Goal: Task Accomplishment & Management: Complete application form

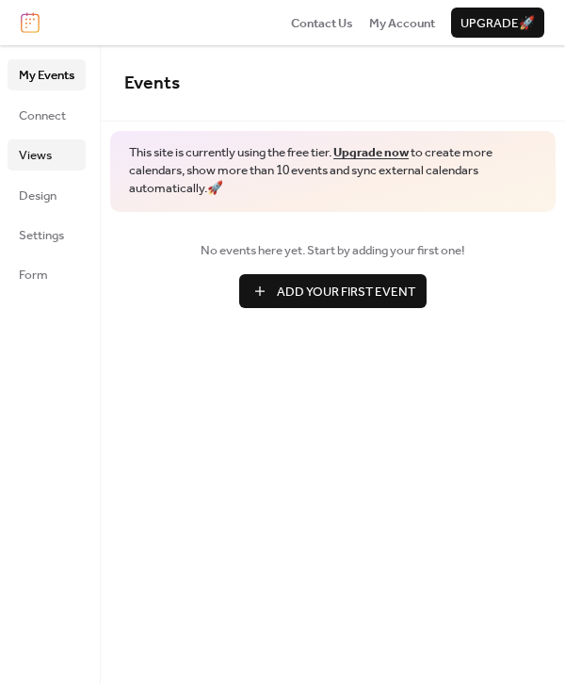
click at [49, 147] on span "Views" at bounding box center [35, 155] width 33 height 19
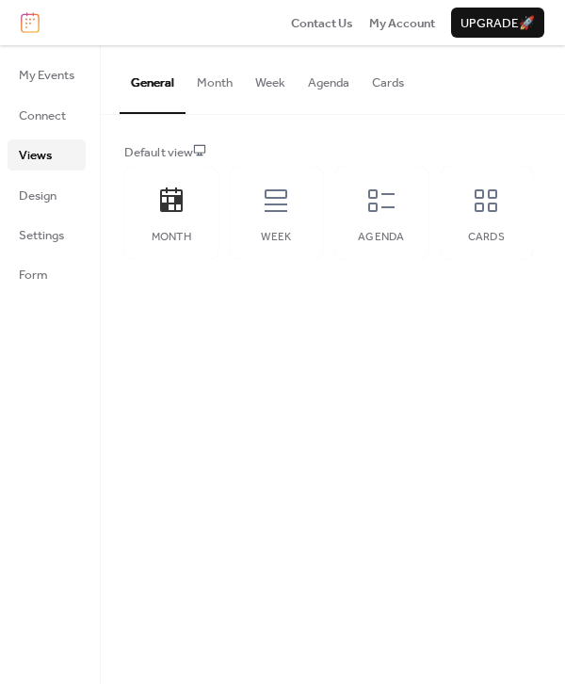
click at [326, 86] on button "Agenda" at bounding box center [329, 78] width 64 height 66
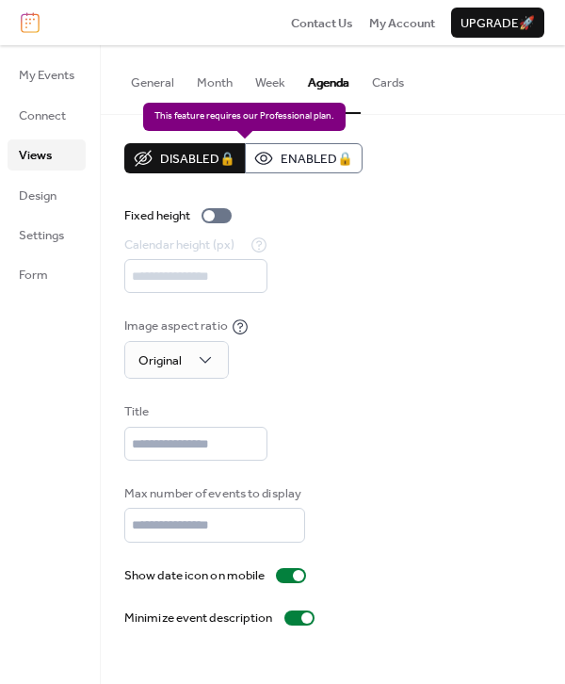
click at [289, 160] on div "Disabled 🔒 Enabled 🔒" at bounding box center [243, 158] width 238 height 30
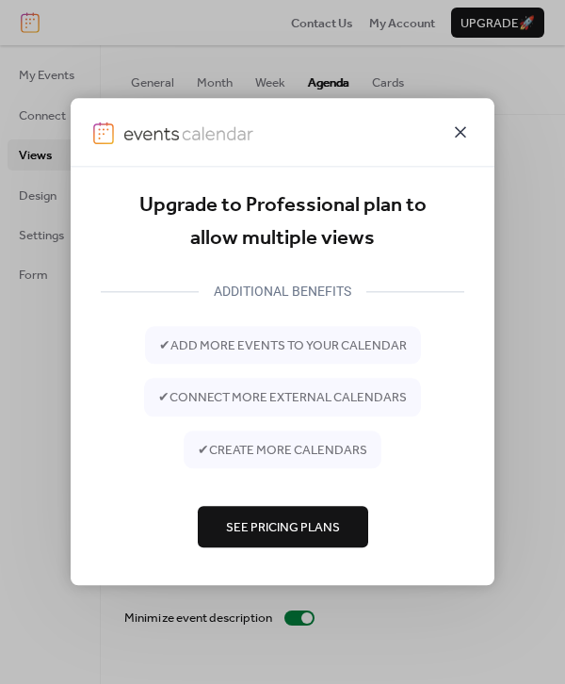
click at [460, 127] on icon at bounding box center [460, 132] width 23 height 23
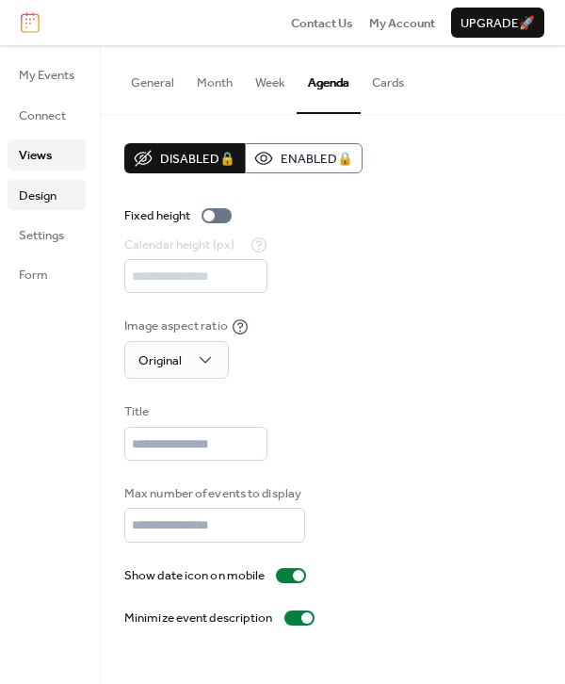
click at [55, 197] on span "Design" at bounding box center [38, 195] width 38 height 19
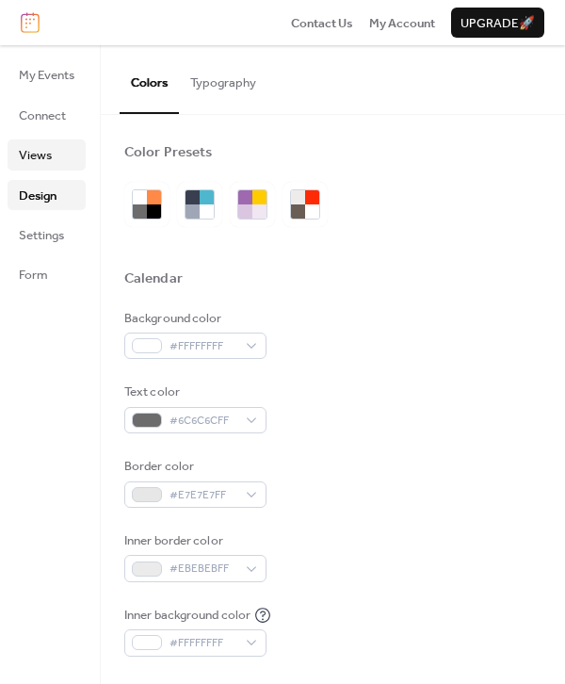
click at [45, 155] on span "Views" at bounding box center [35, 155] width 33 height 19
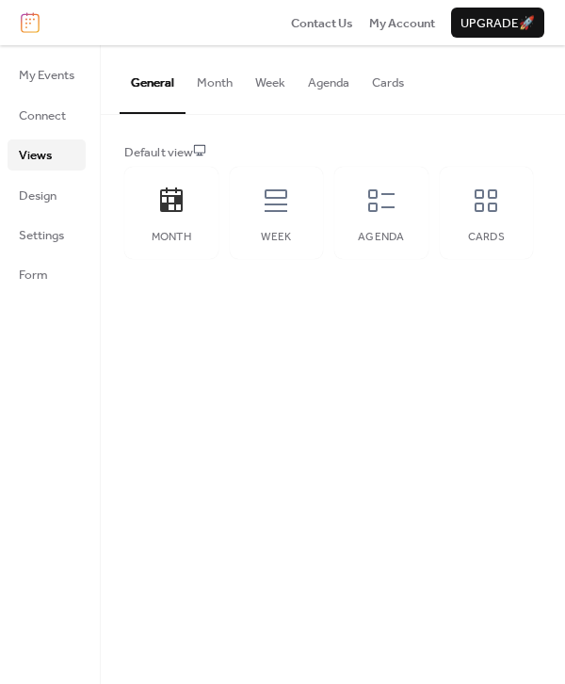
click at [264, 91] on button "Week" at bounding box center [270, 78] width 53 height 66
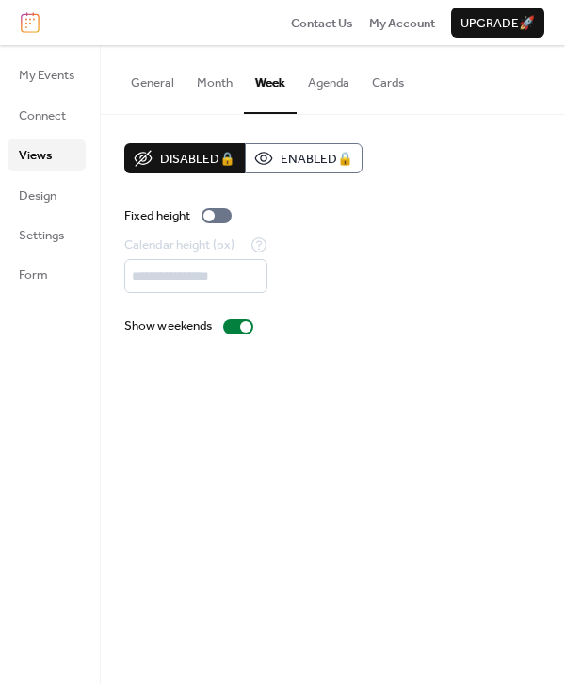
click at [313, 83] on button "Agenda" at bounding box center [329, 78] width 64 height 66
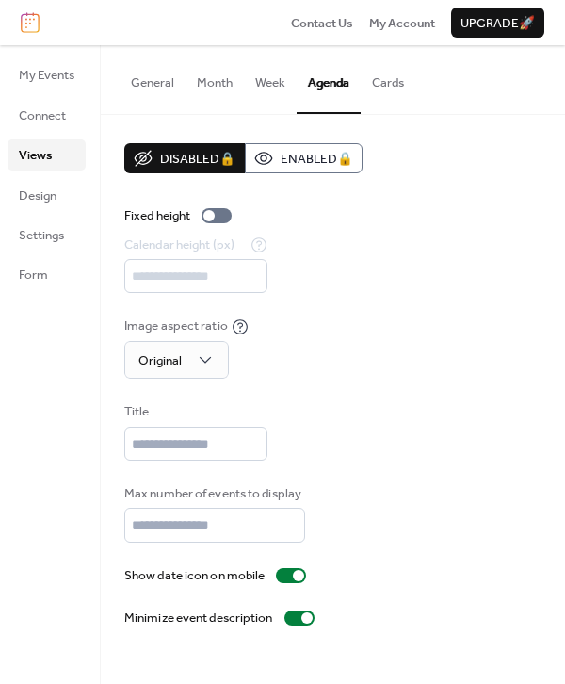
click at [41, 218] on ul "My Events Connect Views Design Settings Form" at bounding box center [47, 174] width 78 height 230
click at [39, 186] on span "Design" at bounding box center [38, 195] width 38 height 19
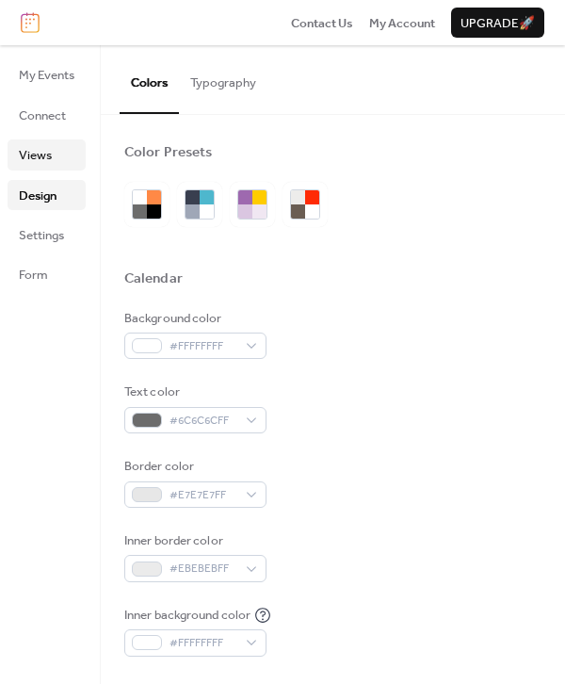
click at [8, 162] on link "Views" at bounding box center [47, 154] width 78 height 30
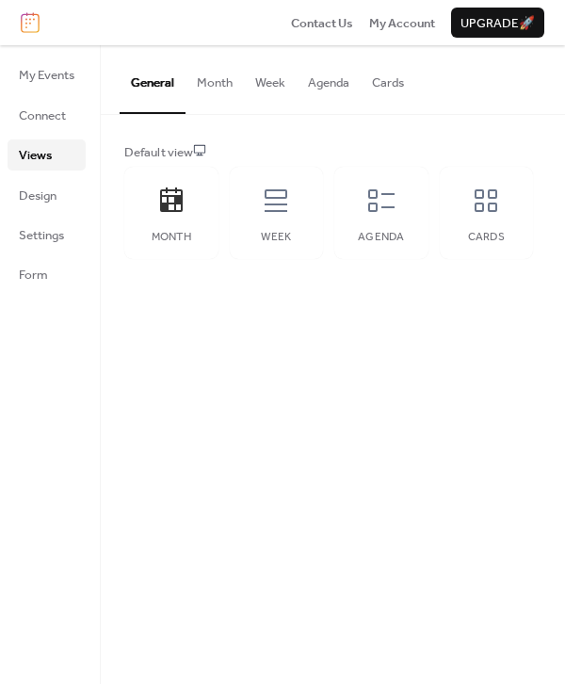
click at [347, 83] on button "Agenda" at bounding box center [329, 78] width 64 height 66
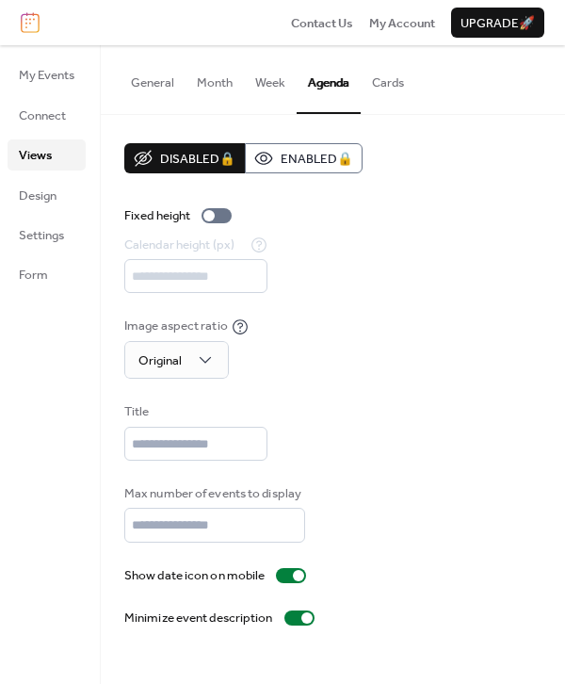
click at [316, 139] on div "Disabled 🔒 Enabled 🔒 Fixed height Calendar height (px) *** Image aspect ratio O…" at bounding box center [333, 385] width 464 height 541
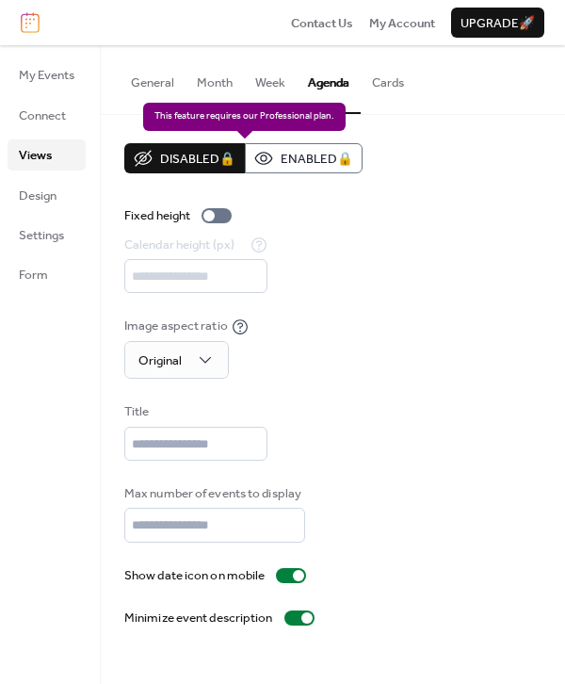
click at [310, 160] on div "Disabled 🔒 Enabled 🔒" at bounding box center [243, 158] width 238 height 30
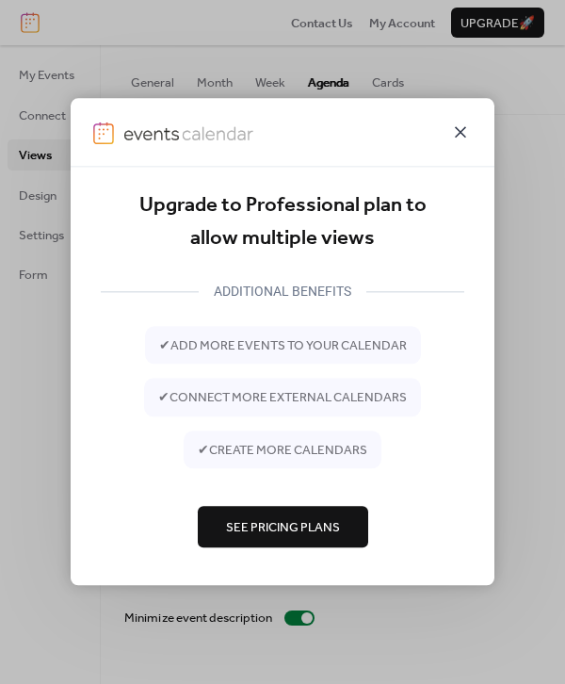
click at [467, 128] on icon at bounding box center [460, 132] width 23 height 23
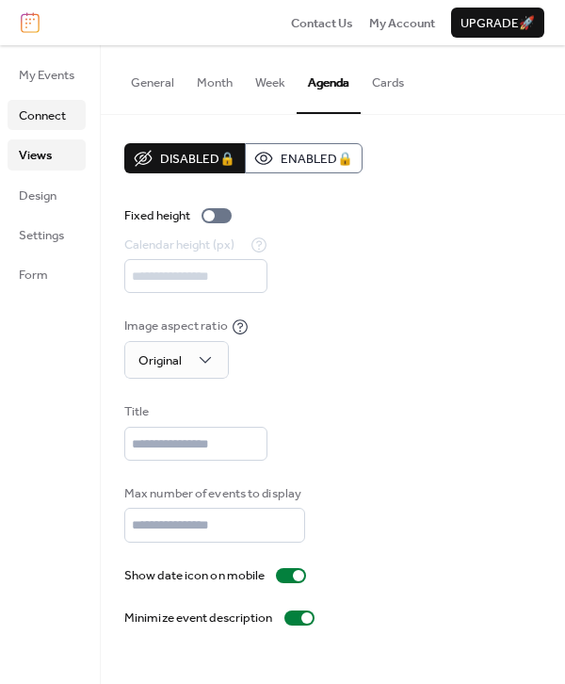
click at [40, 123] on span "Connect" at bounding box center [42, 115] width 47 height 19
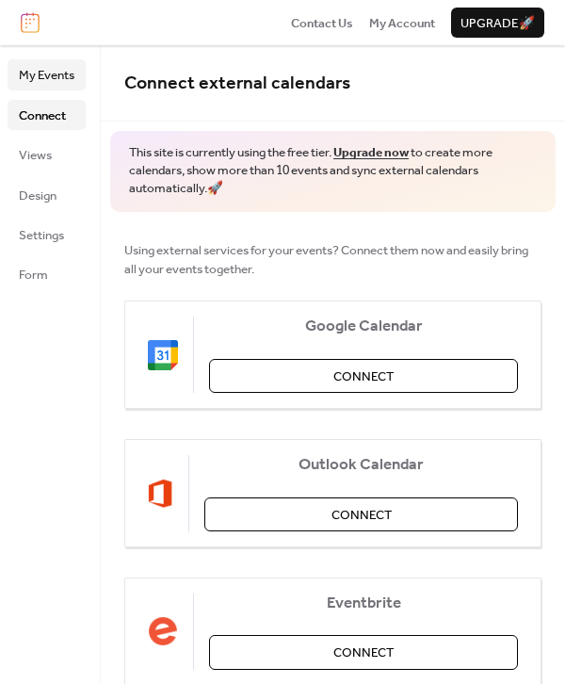
click at [41, 75] on span "My Events" at bounding box center [47, 75] width 56 height 19
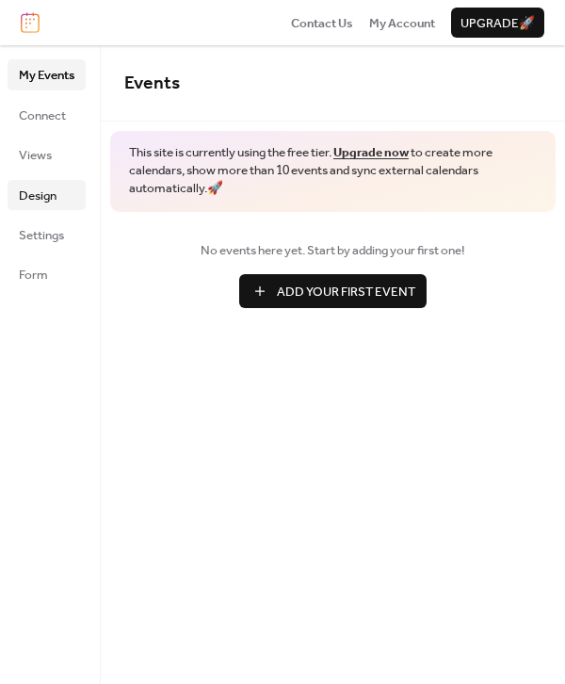
click at [39, 197] on span "Design" at bounding box center [38, 195] width 38 height 19
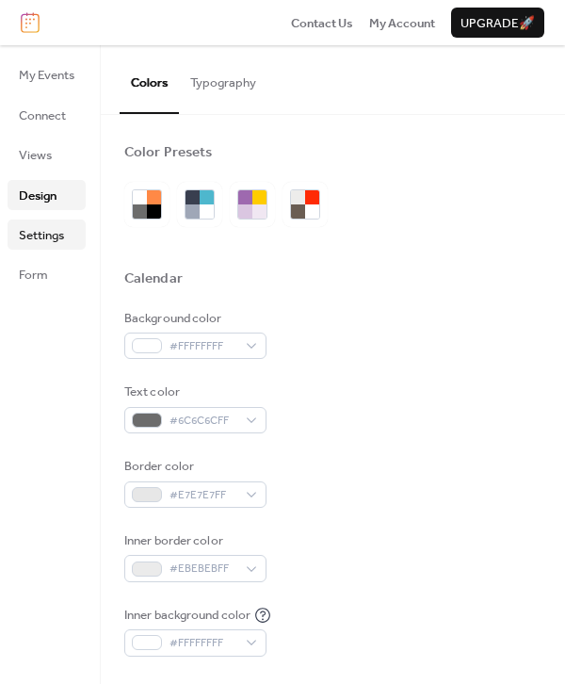
click at [40, 238] on span "Settings" at bounding box center [41, 235] width 45 height 19
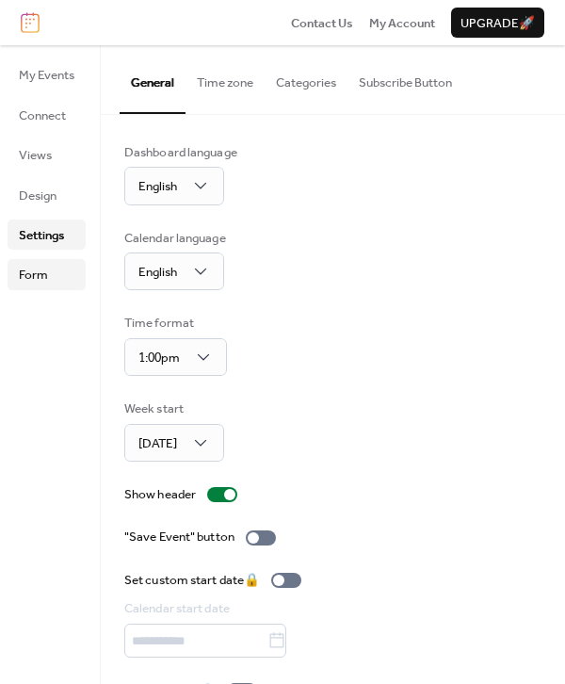
click at [36, 269] on span "Form" at bounding box center [33, 275] width 29 height 19
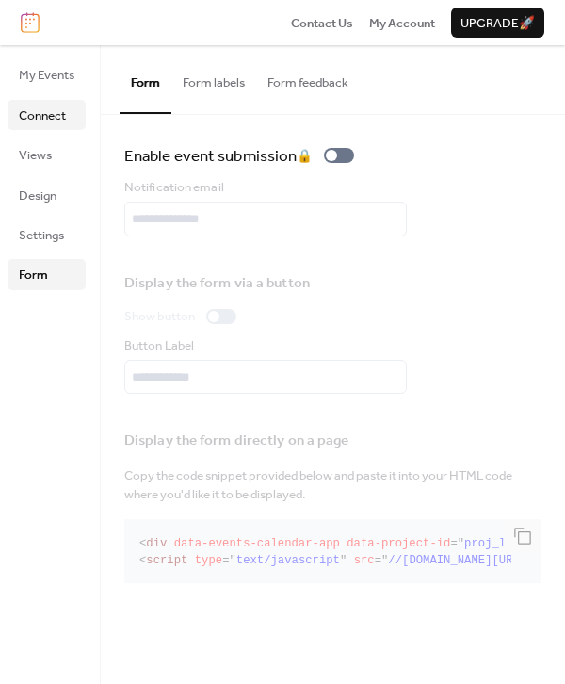
click at [64, 112] on span "Connect" at bounding box center [42, 115] width 47 height 19
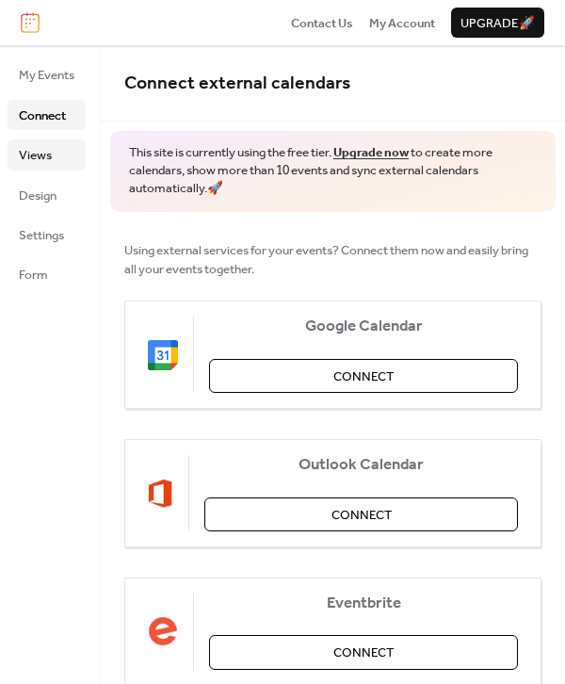
click at [51, 153] on span "Views" at bounding box center [35, 155] width 33 height 19
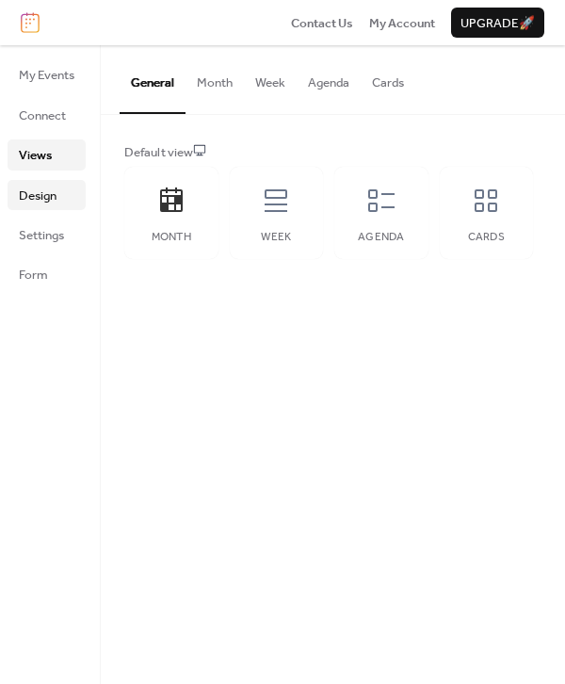
click at [42, 189] on span "Design" at bounding box center [38, 195] width 38 height 19
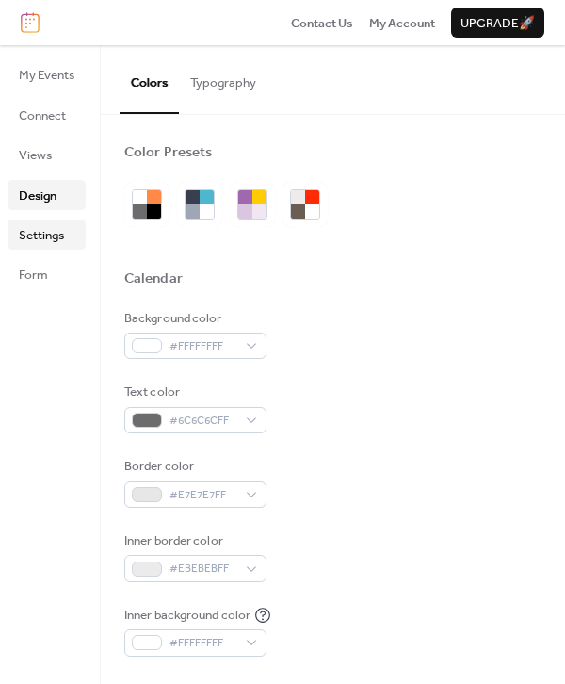
click at [42, 229] on span "Settings" at bounding box center [41, 235] width 45 height 19
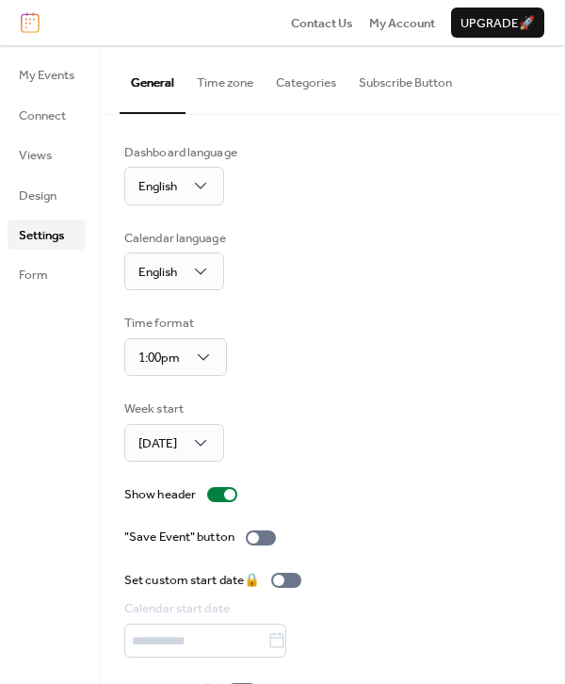
click at [41, 254] on ul "My Events Connect Views Design Settings Form" at bounding box center [47, 174] width 78 height 230
click at [39, 282] on span "Form" at bounding box center [33, 275] width 29 height 19
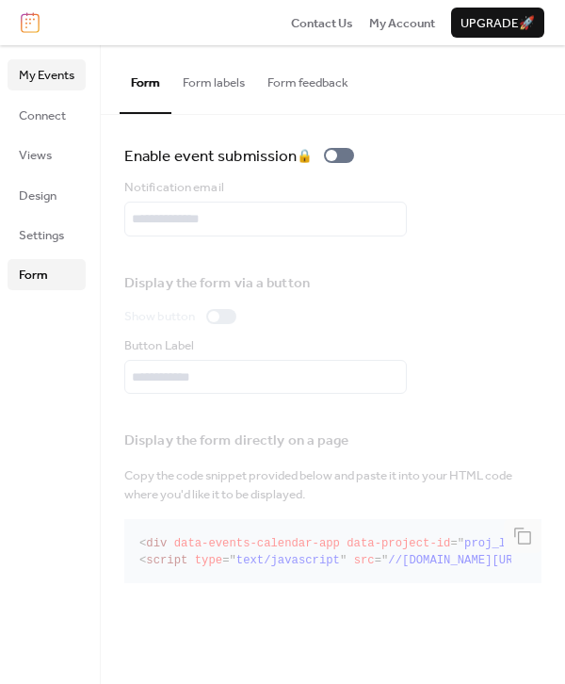
click at [48, 79] on span "My Events" at bounding box center [47, 75] width 56 height 19
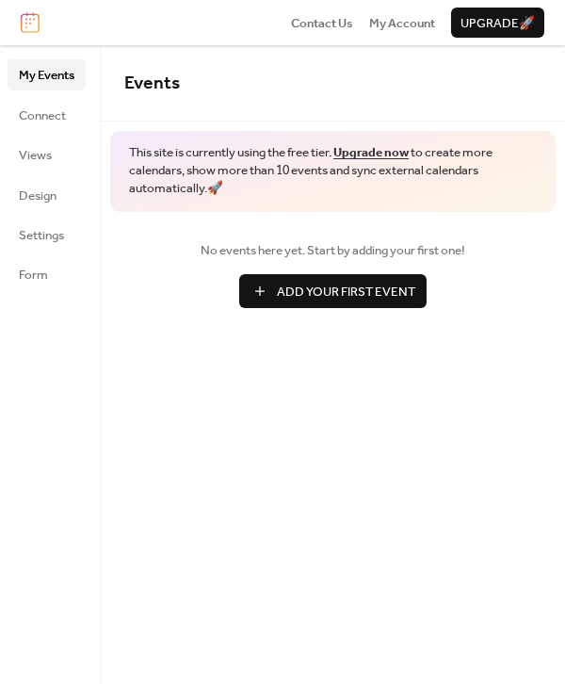
click at [493, 30] on span "Upgrade 🚀" at bounding box center [497, 23] width 74 height 19
click at [42, 146] on span "Views" at bounding box center [35, 155] width 33 height 19
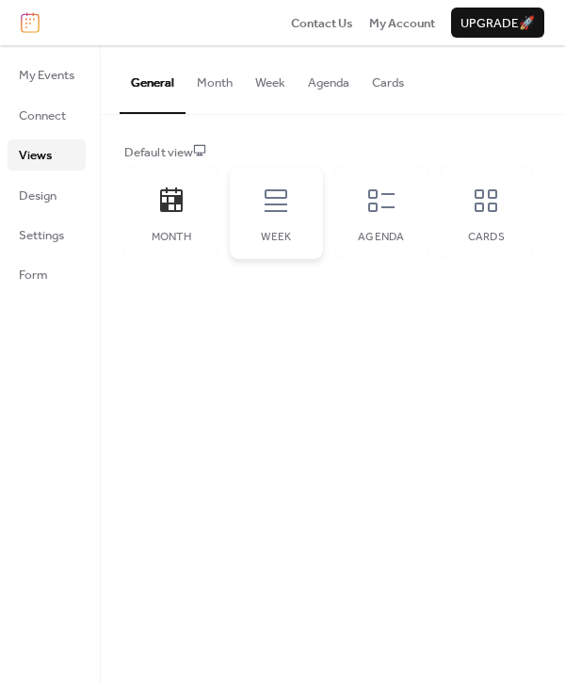
click at [281, 212] on icon at bounding box center [276, 200] width 30 height 30
click at [393, 217] on div "Agenda" at bounding box center [381, 213] width 94 height 92
click at [298, 218] on div "Week" at bounding box center [277, 213] width 94 height 92
click at [396, 212] on div "Agenda" at bounding box center [381, 213] width 94 height 92
click at [71, 189] on link "Design" at bounding box center [47, 195] width 78 height 30
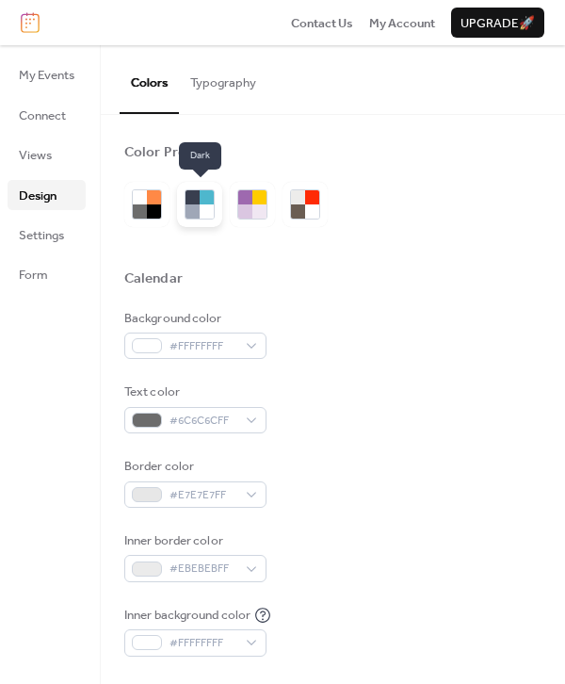
click at [201, 205] on div at bounding box center [207, 211] width 14 height 14
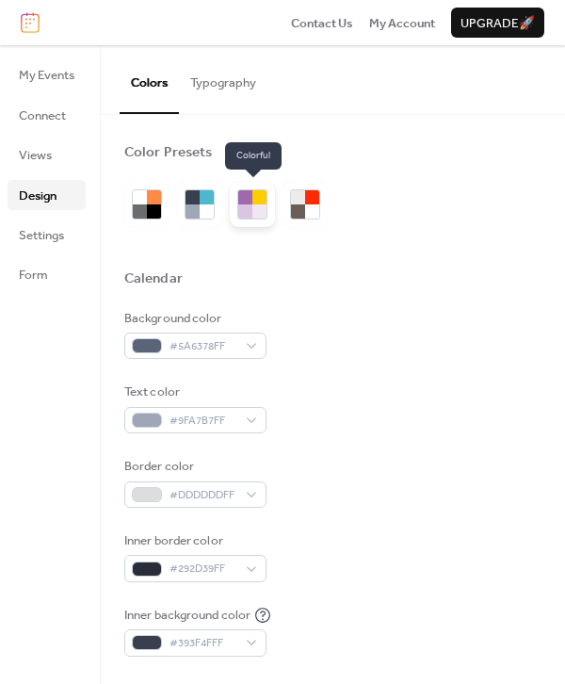
click at [267, 220] on div at bounding box center [252, 204] width 45 height 45
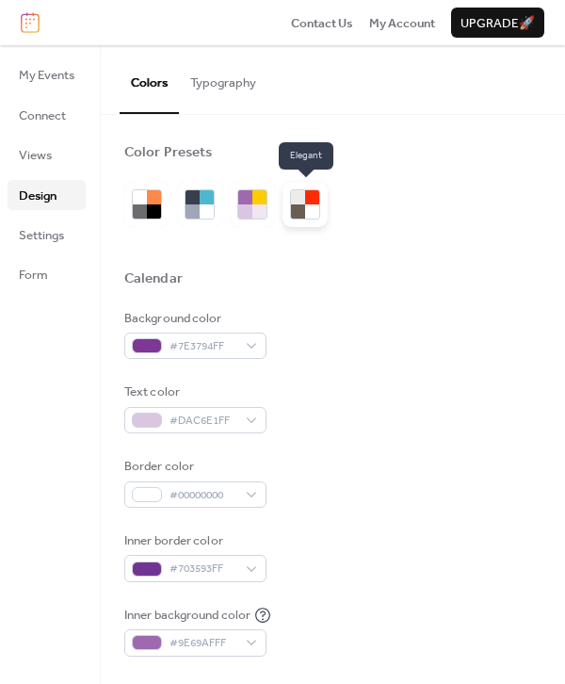
click at [289, 216] on div at bounding box center [304, 204] width 45 height 45
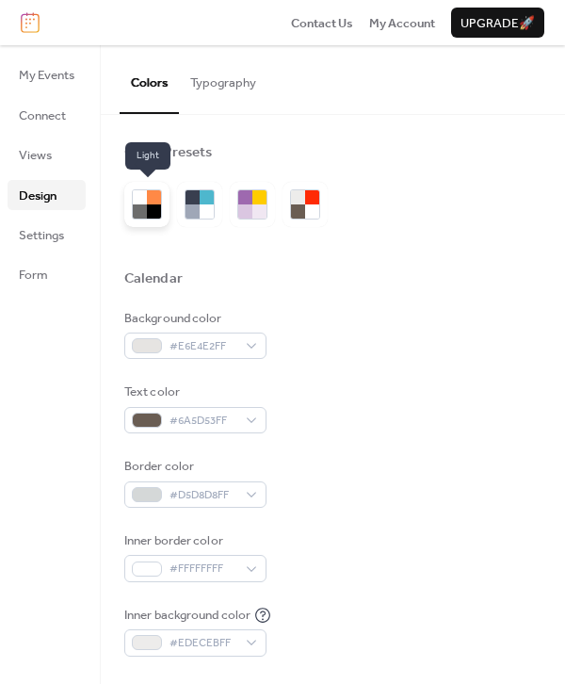
click at [144, 208] on div at bounding box center [140, 211] width 14 height 14
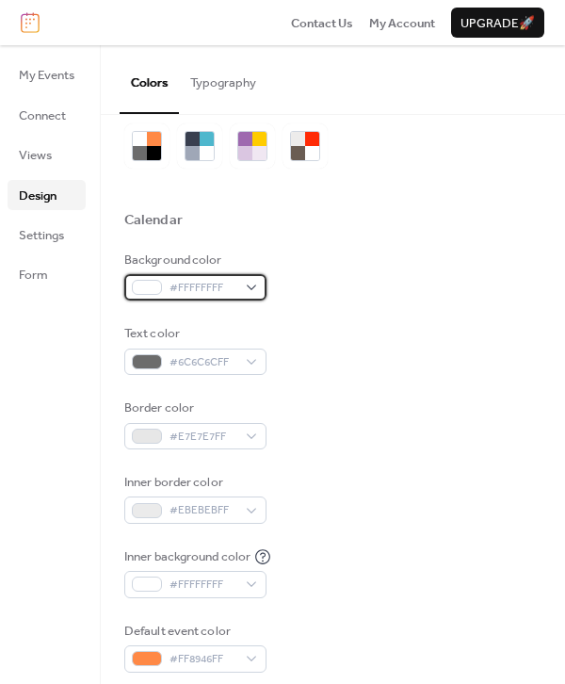
click at [169, 288] on div "#FFFFFFFF" at bounding box center [195, 287] width 142 height 26
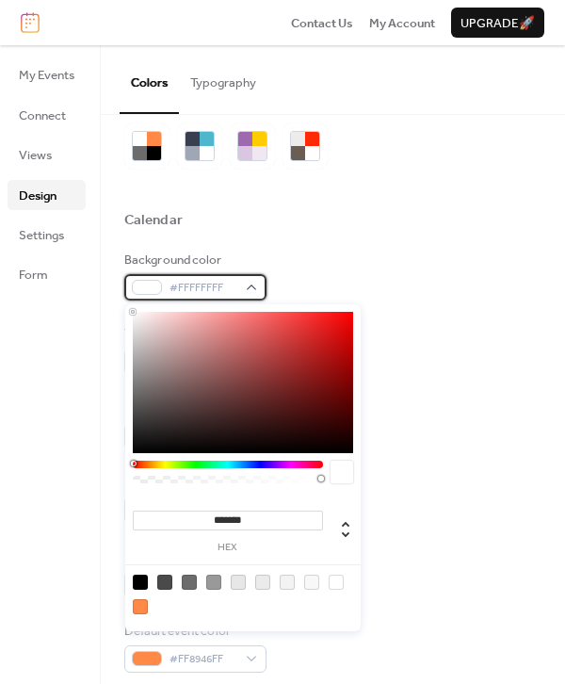
click at [169, 288] on div "#FFFFFFFF" at bounding box center [195, 287] width 142 height 26
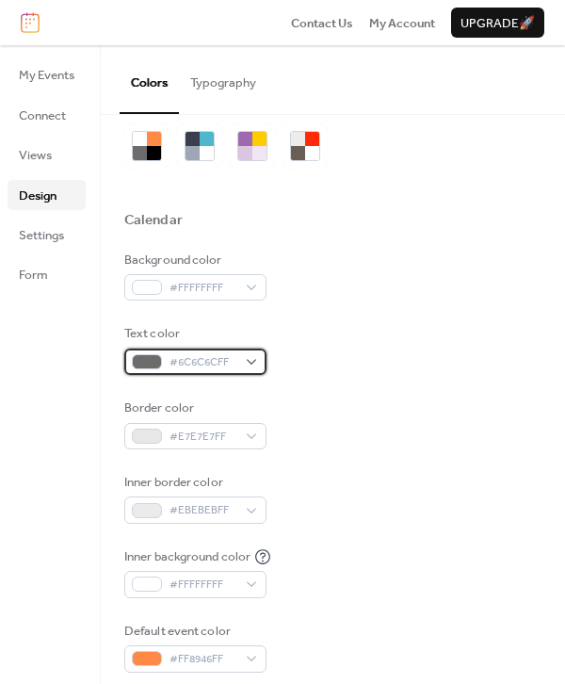
click at [176, 358] on span "#6C6C6CFF" at bounding box center [202, 362] width 67 height 19
click at [301, 375] on div "Background color #FFFFFFFF Text color #6C6C6CFF Border color #E7E7E7FF Inner bo…" at bounding box center [332, 461] width 417 height 422
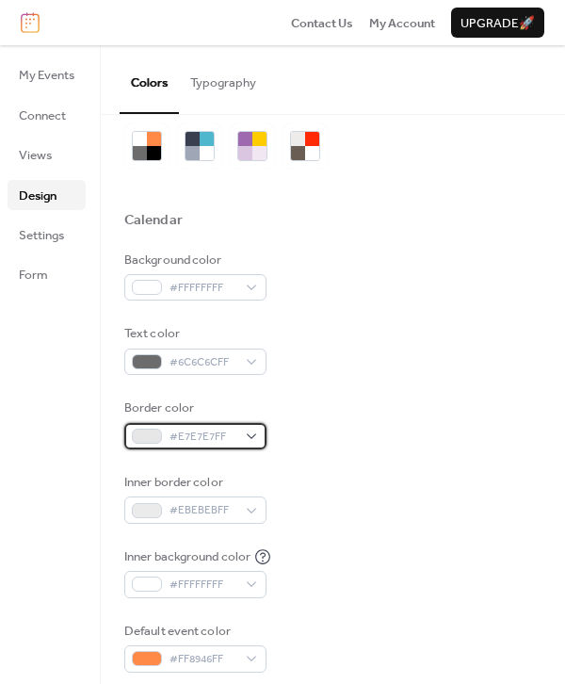
click at [218, 427] on span "#E7E7E7FF" at bounding box center [202, 436] width 67 height 19
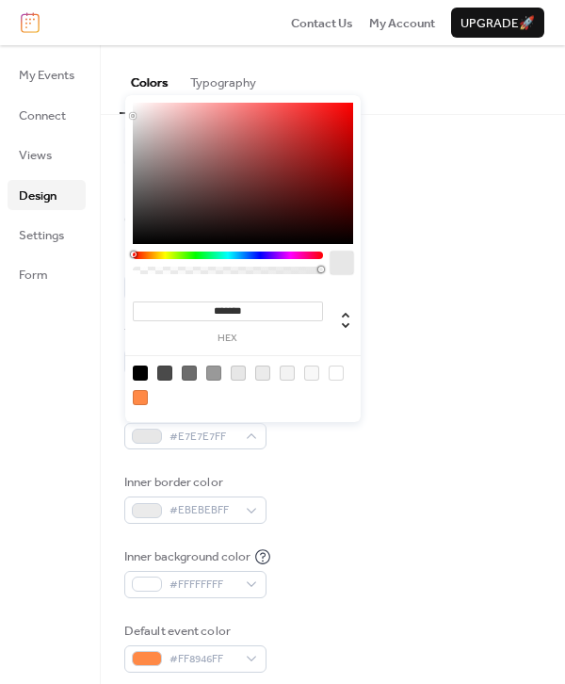
click at [140, 396] on div at bounding box center [140, 397] width 15 height 15
type input "*******"
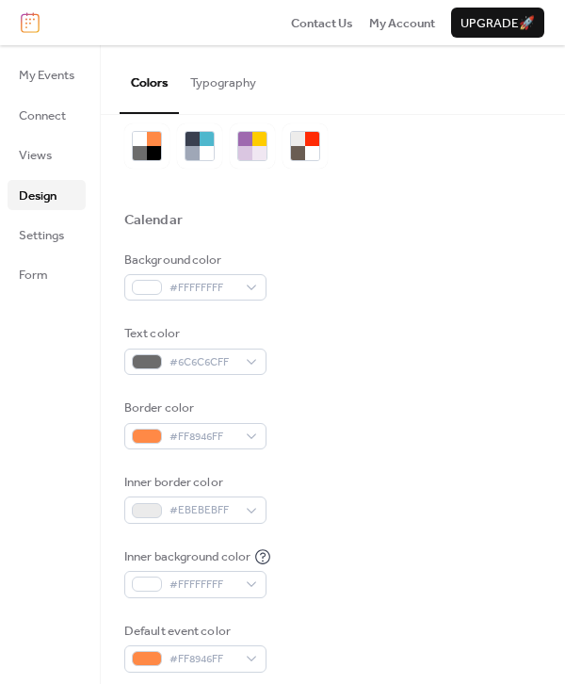
click at [179, 524] on div "Background color #FFFFFFFF Text color #6C6C6CFF Border color #FF8946FF Inner bo…" at bounding box center [332, 461] width 417 height 422
click at [169, 515] on div "#EBEBEBFF" at bounding box center [195, 509] width 142 height 26
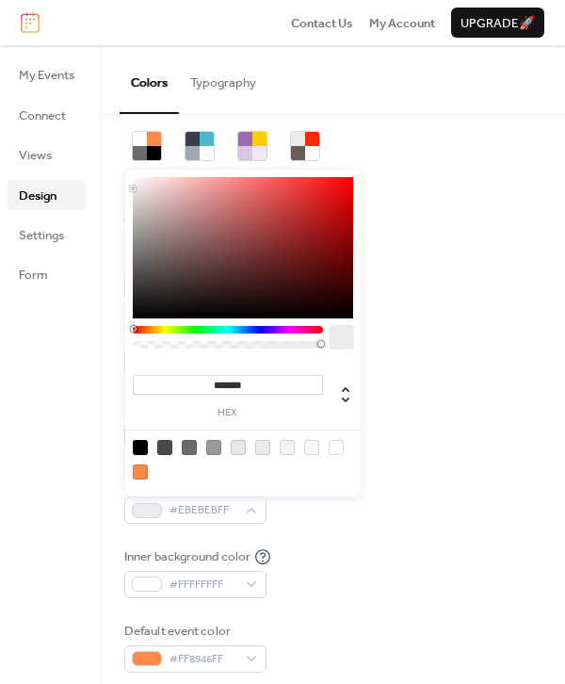
click at [137, 469] on div at bounding box center [140, 471] width 15 height 15
type input "*******"
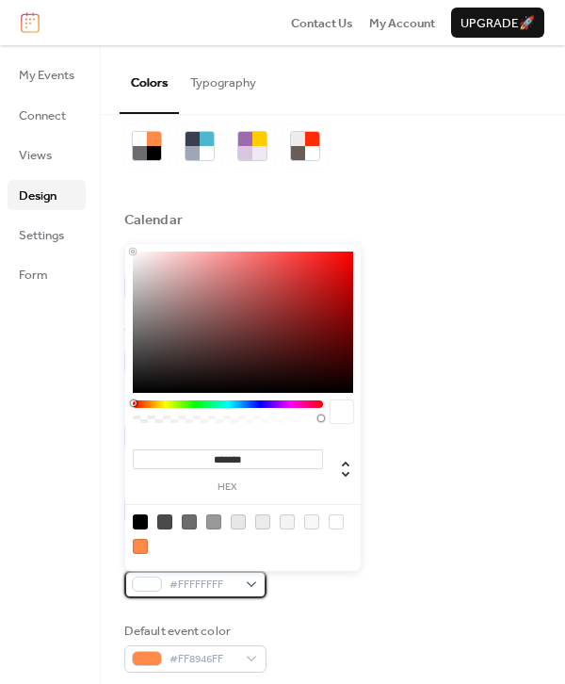
click at [173, 587] on span "#FFFFFFFF" at bounding box center [202, 584] width 67 height 19
click at [143, 545] on div at bounding box center [140, 546] width 15 height 15
type input "*******"
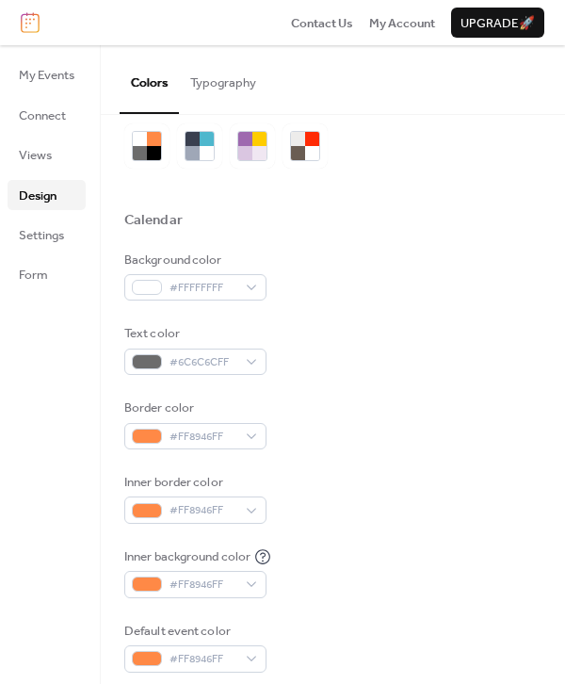
click at [388, 598] on div "Background color #FFFFFFFF Text color #6C6C6CFF Border color #FF8946FF Inner bo…" at bounding box center [332, 461] width 417 height 422
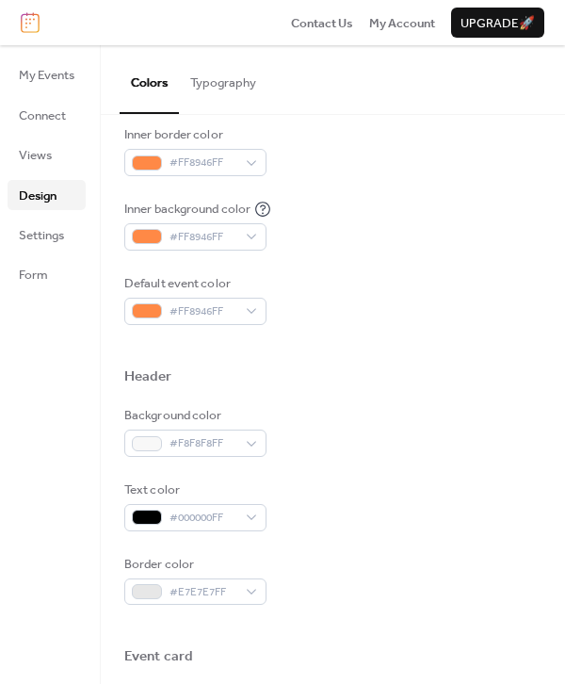
scroll to position [405, 0]
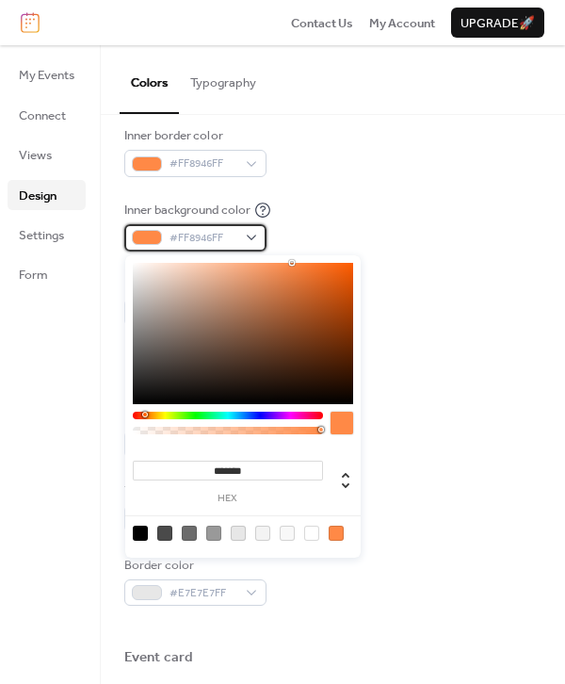
click at [189, 231] on span "#FF8946FF" at bounding box center [202, 238] width 67 height 19
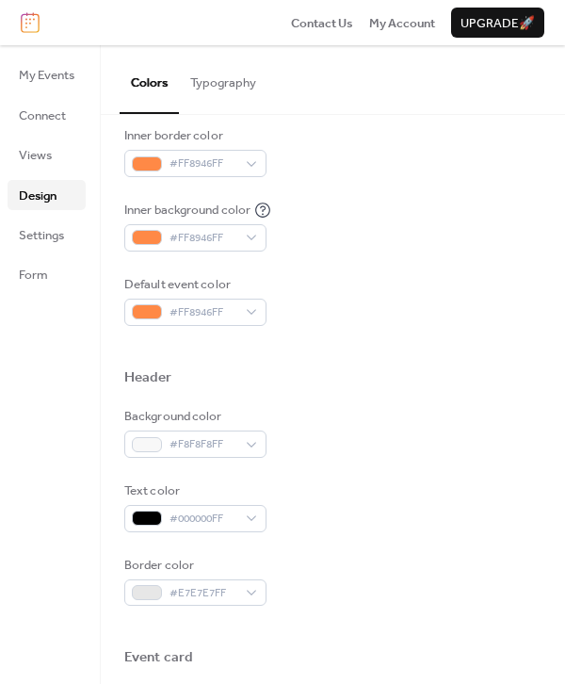
click at [484, 273] on div "Background color #FFFFFFFF Text color #6C6C6CFF Border color #FF8946FF Inner bo…" at bounding box center [332, 115] width 417 height 422
click at [40, 158] on span "Views" at bounding box center [35, 155] width 33 height 19
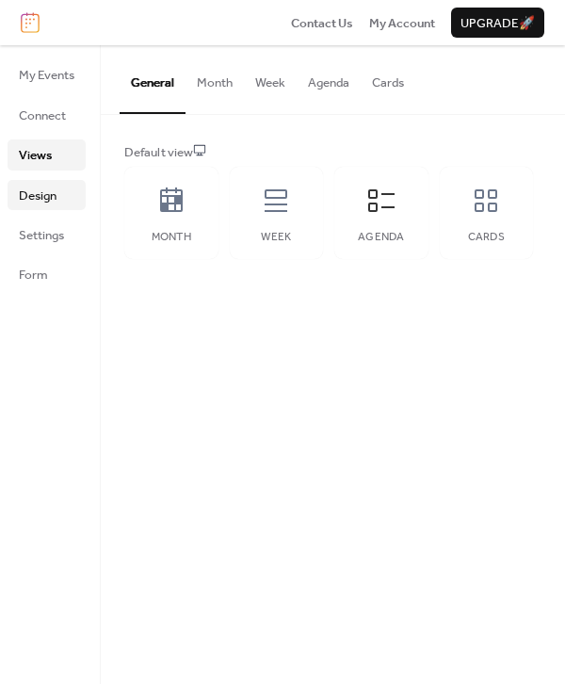
click at [48, 186] on span "Design" at bounding box center [38, 195] width 38 height 19
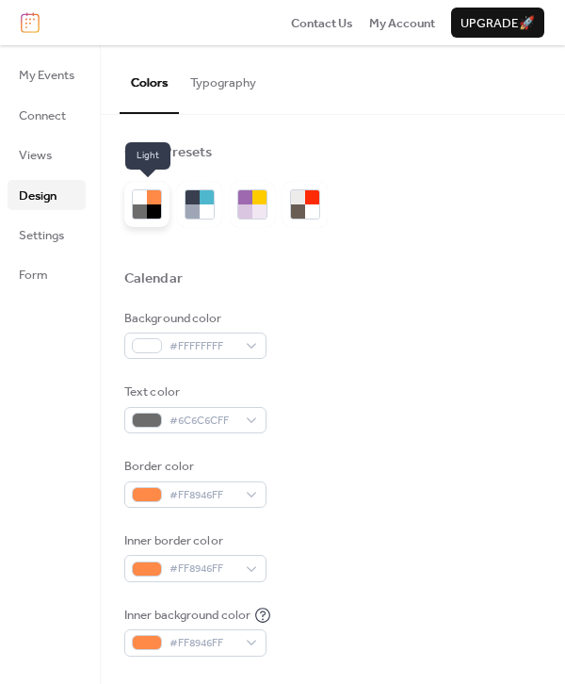
click at [157, 201] on div at bounding box center [154, 197] width 14 height 14
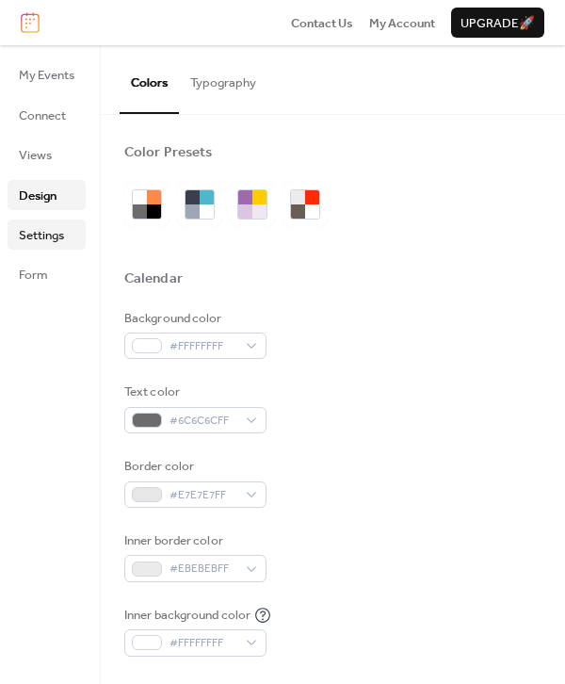
click at [36, 241] on span "Settings" at bounding box center [41, 235] width 45 height 19
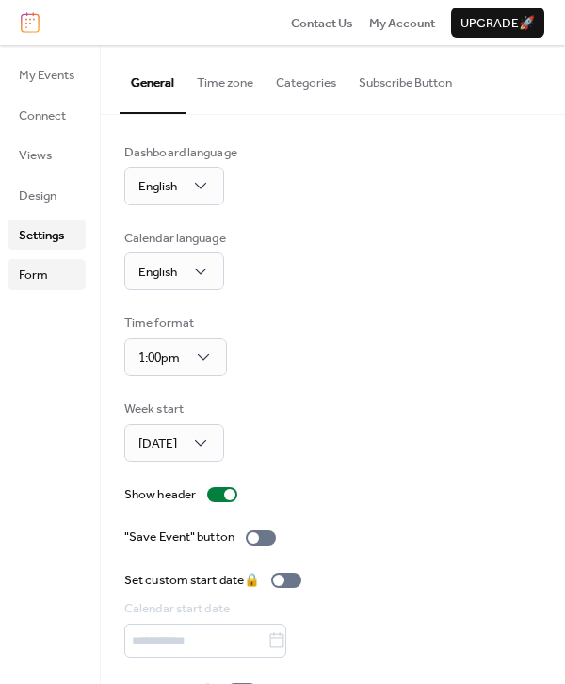
click at [34, 278] on span "Form" at bounding box center [33, 275] width 29 height 19
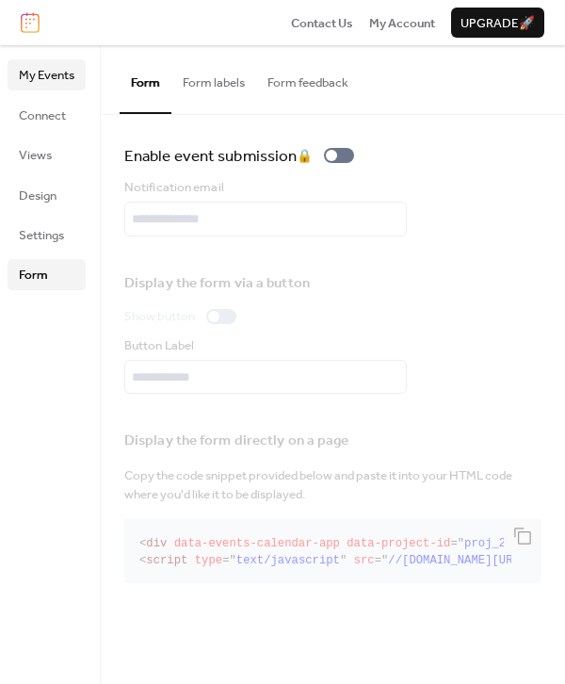
click at [55, 76] on span "My Events" at bounding box center [47, 75] width 56 height 19
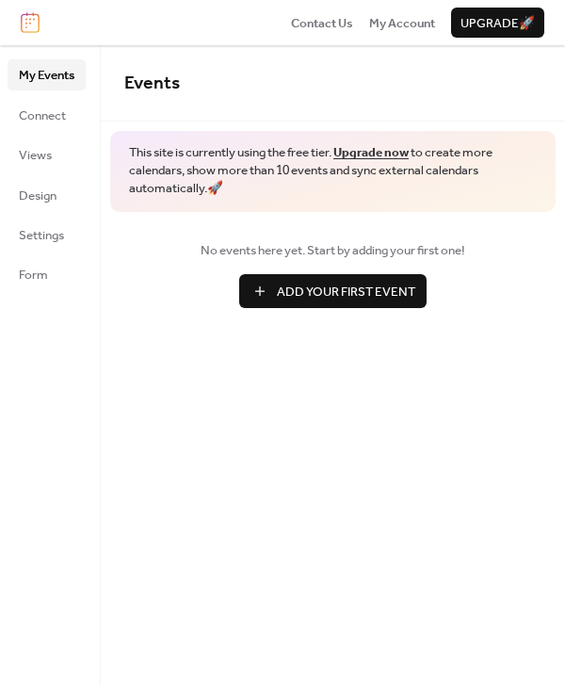
click at [344, 294] on span "Add Your First Event" at bounding box center [346, 291] width 138 height 19
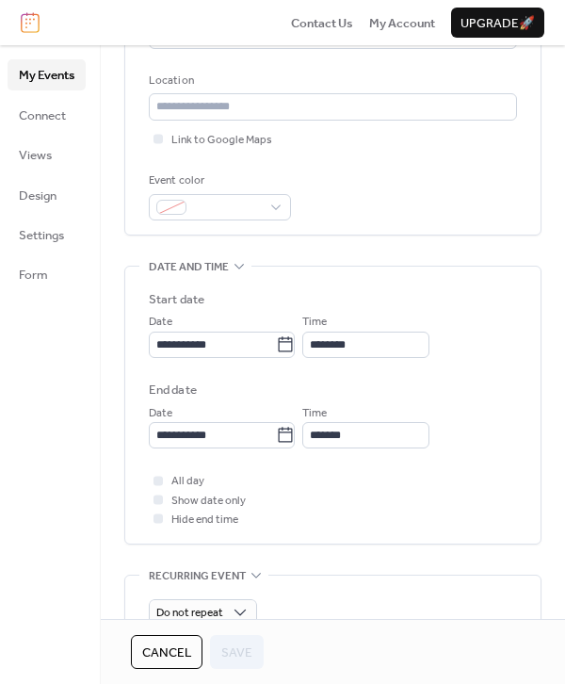
scroll to position [393, 0]
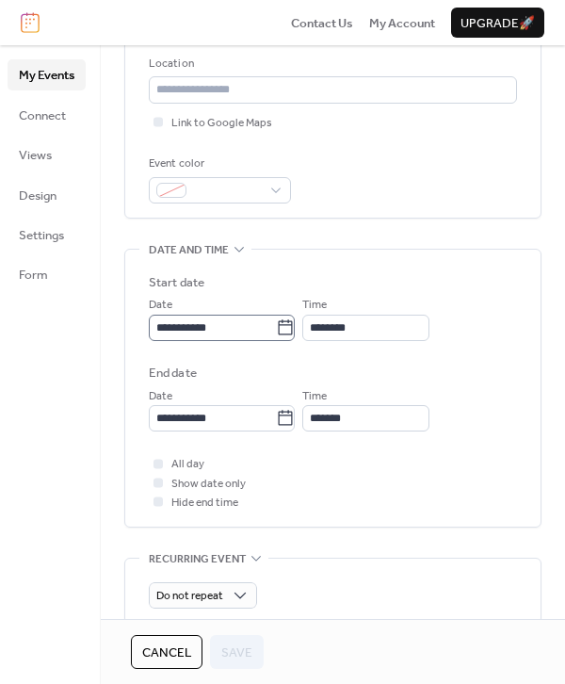
click at [295, 331] on icon at bounding box center [285, 327] width 19 height 19
click at [276, 331] on input "**********" at bounding box center [212, 327] width 127 height 26
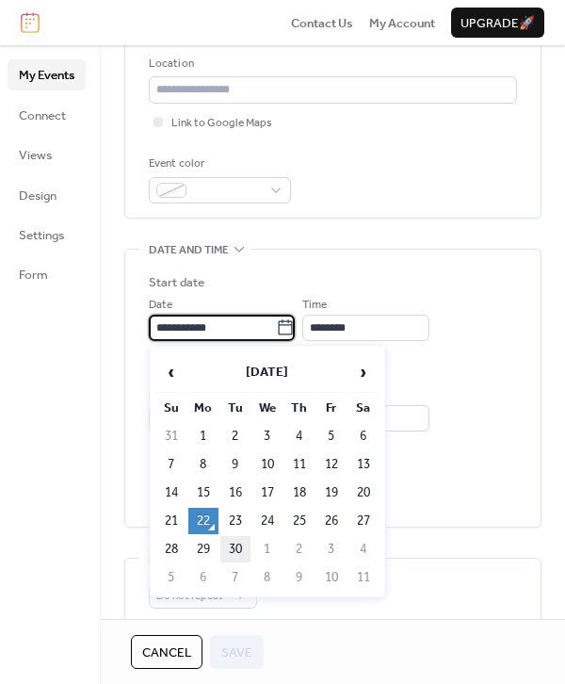
click at [235, 550] on td "30" at bounding box center [235, 549] width 30 height 26
type input "**********"
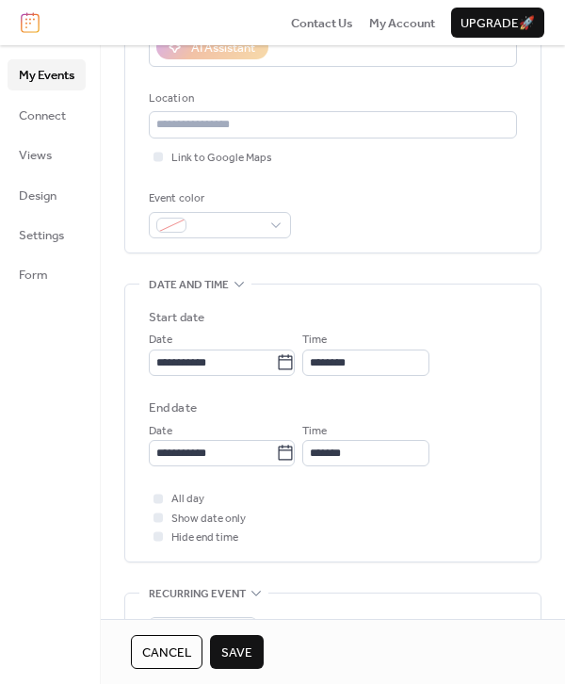
scroll to position [355, 0]
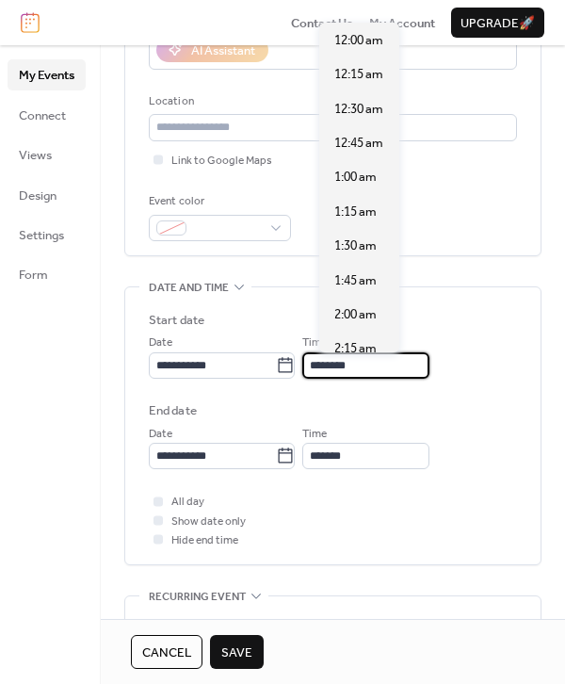
click at [335, 365] on input "********" at bounding box center [365, 365] width 127 height 26
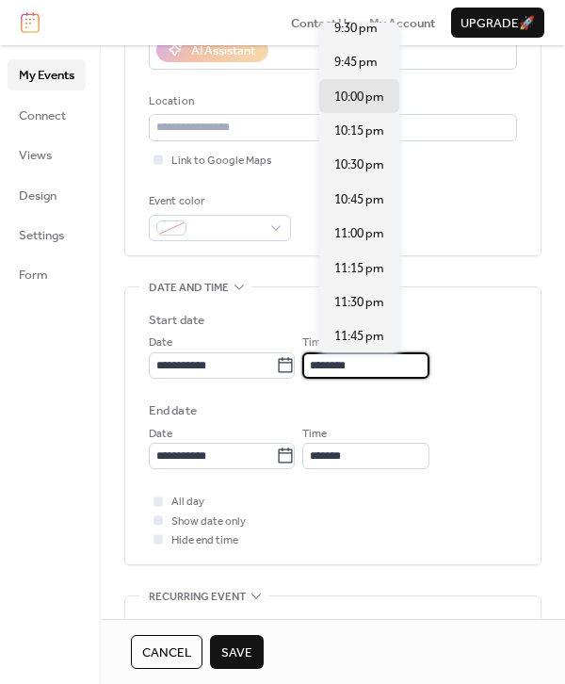
click at [363, 368] on input "********" at bounding box center [365, 365] width 127 height 26
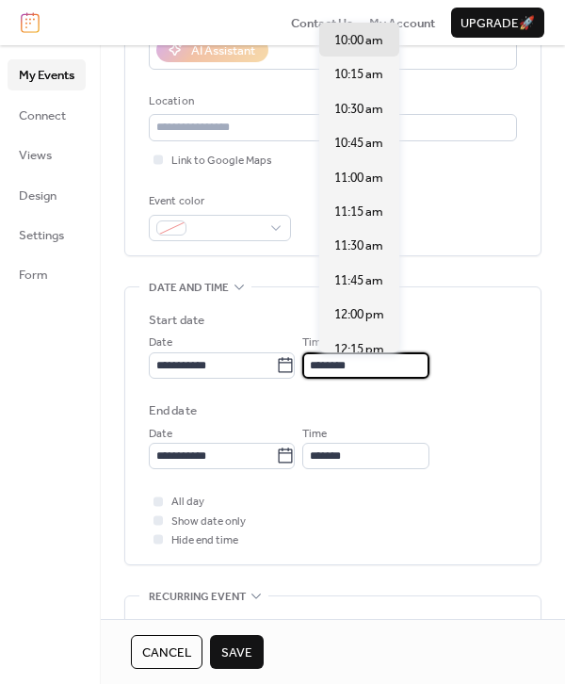
type input "********"
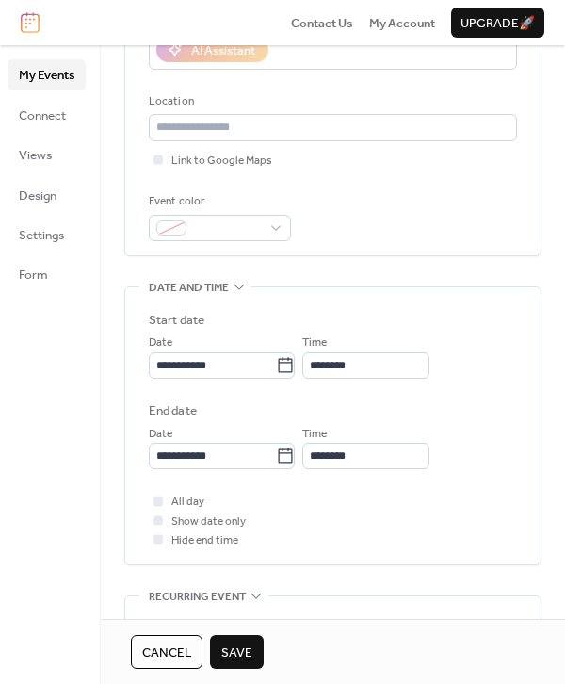
type input "********"
click at [327, 425] on span "Time" at bounding box center [314, 434] width 24 height 19
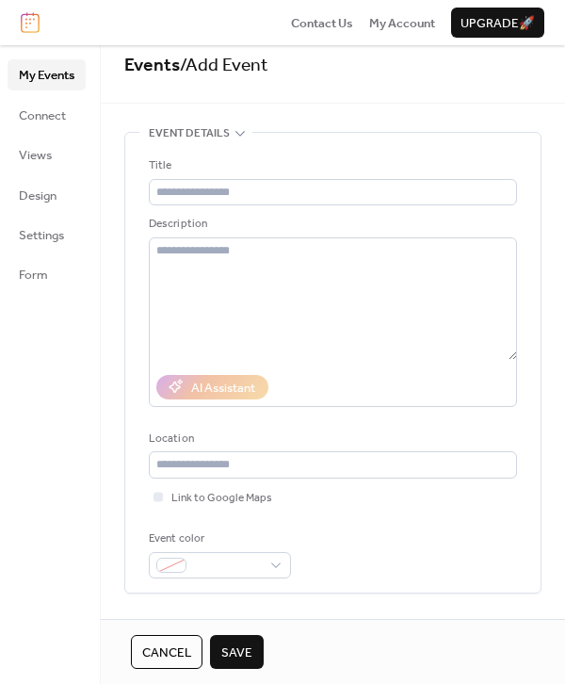
scroll to position [0, 0]
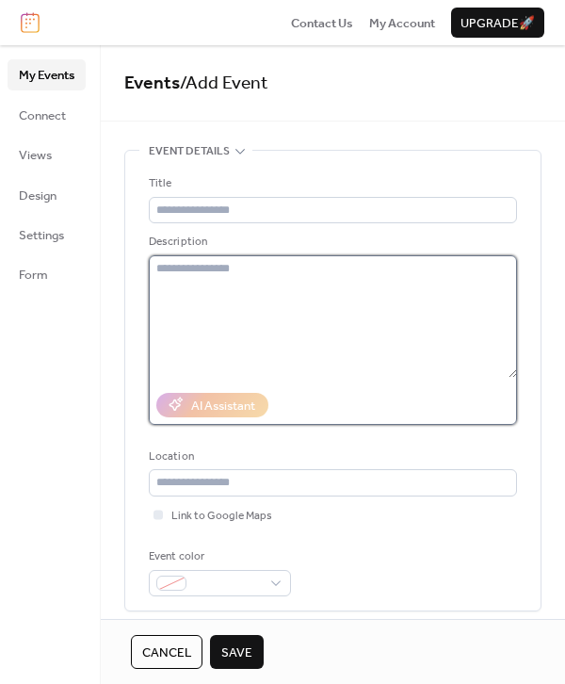
click at [237, 272] on textarea at bounding box center [333, 316] width 368 height 122
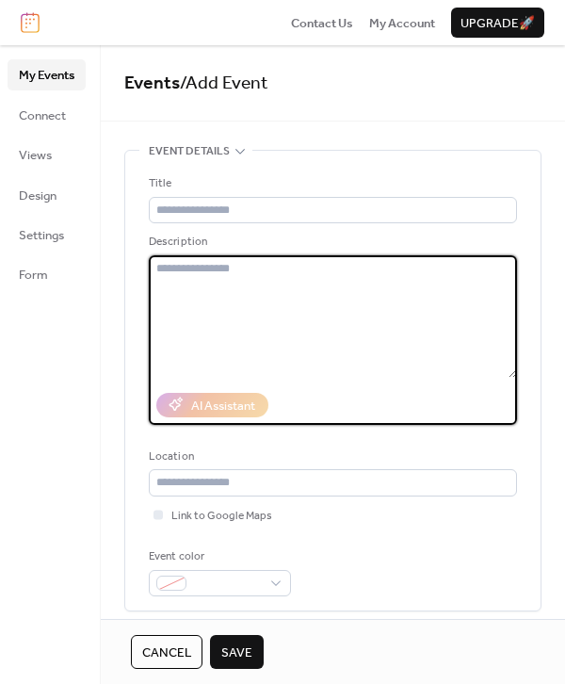
paste textarea "**********"
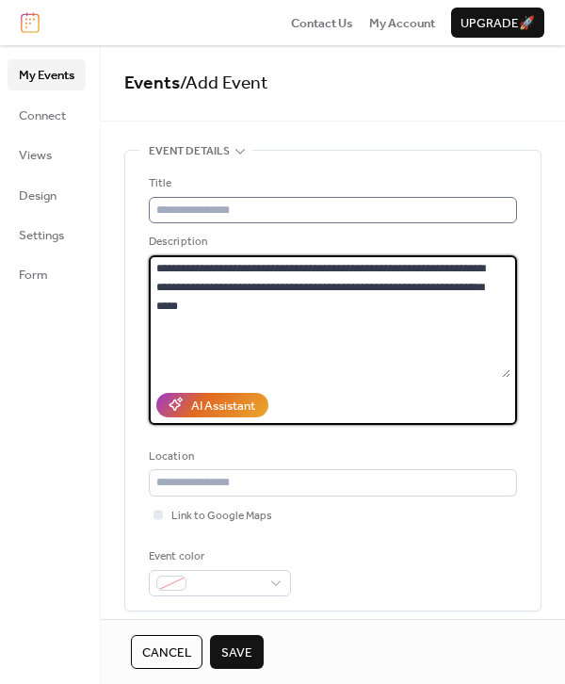
type textarea "**********"
click at [202, 202] on input "text" at bounding box center [333, 210] width 368 height 26
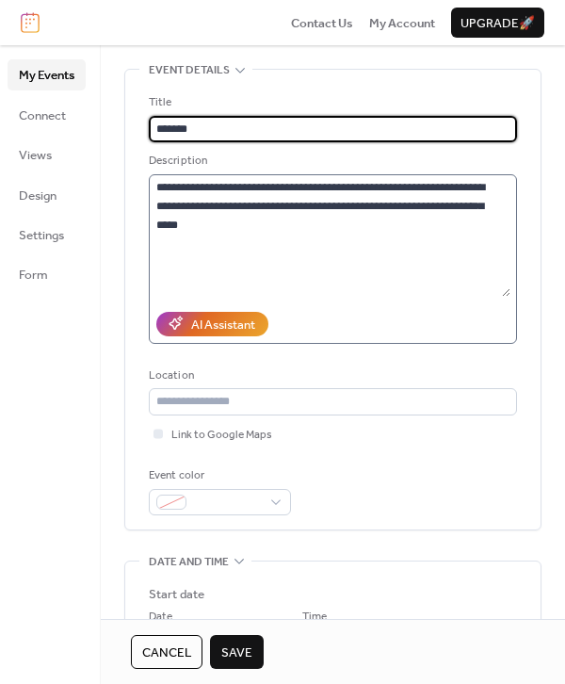
scroll to position [82, 0]
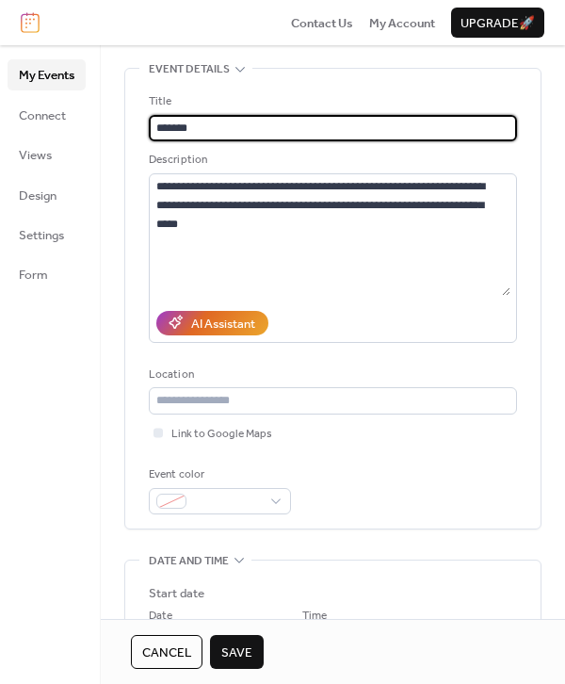
type input "*******"
click at [221, 648] on span "Save" at bounding box center [236, 652] width 31 height 19
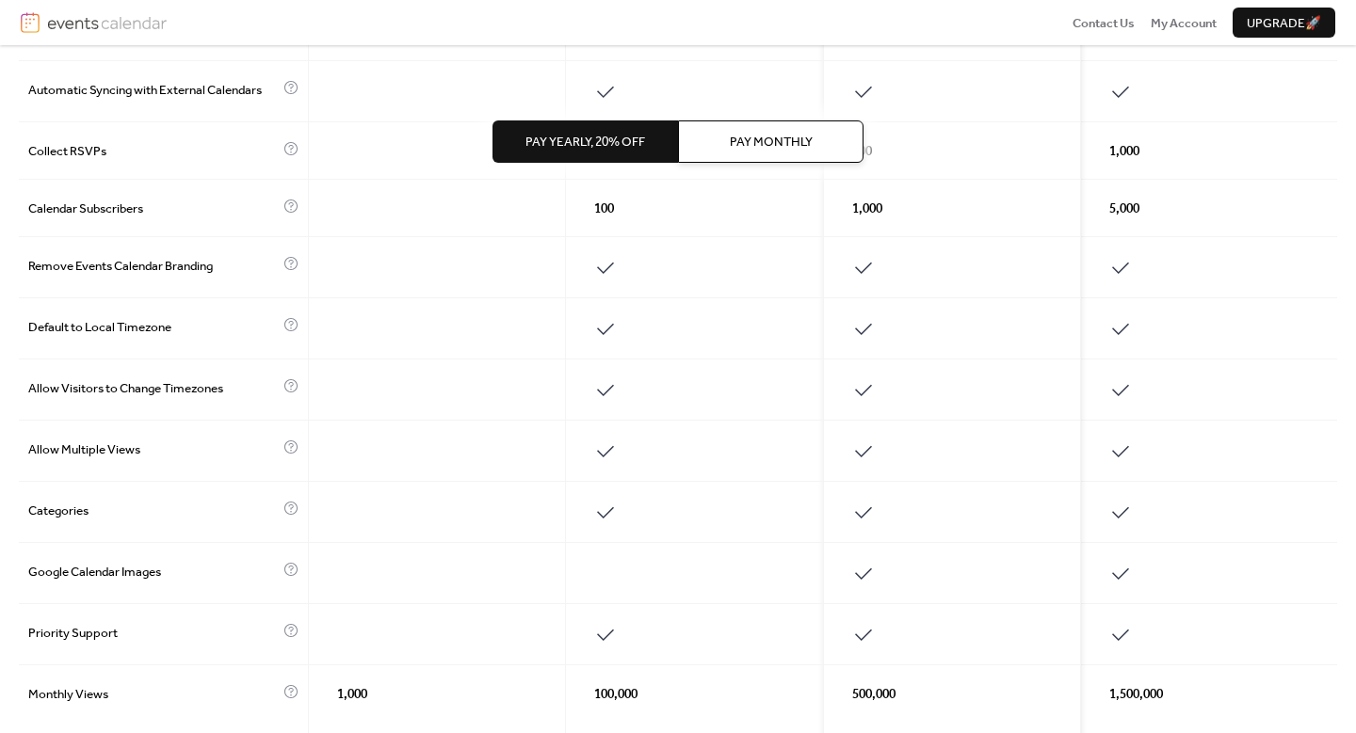
scroll to position [801, 0]
